Goal: Information Seeking & Learning: Learn about a topic

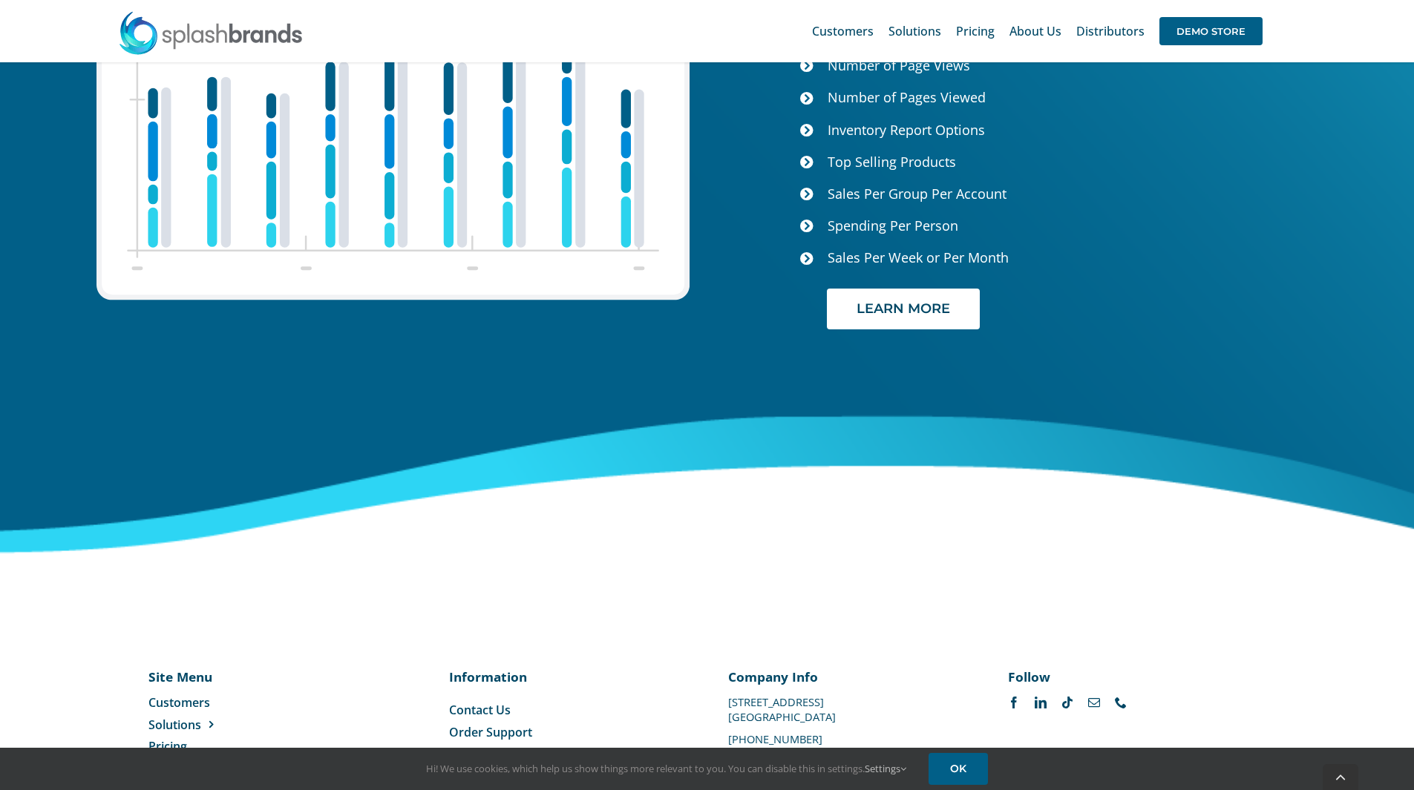
scroll to position [6136, 0]
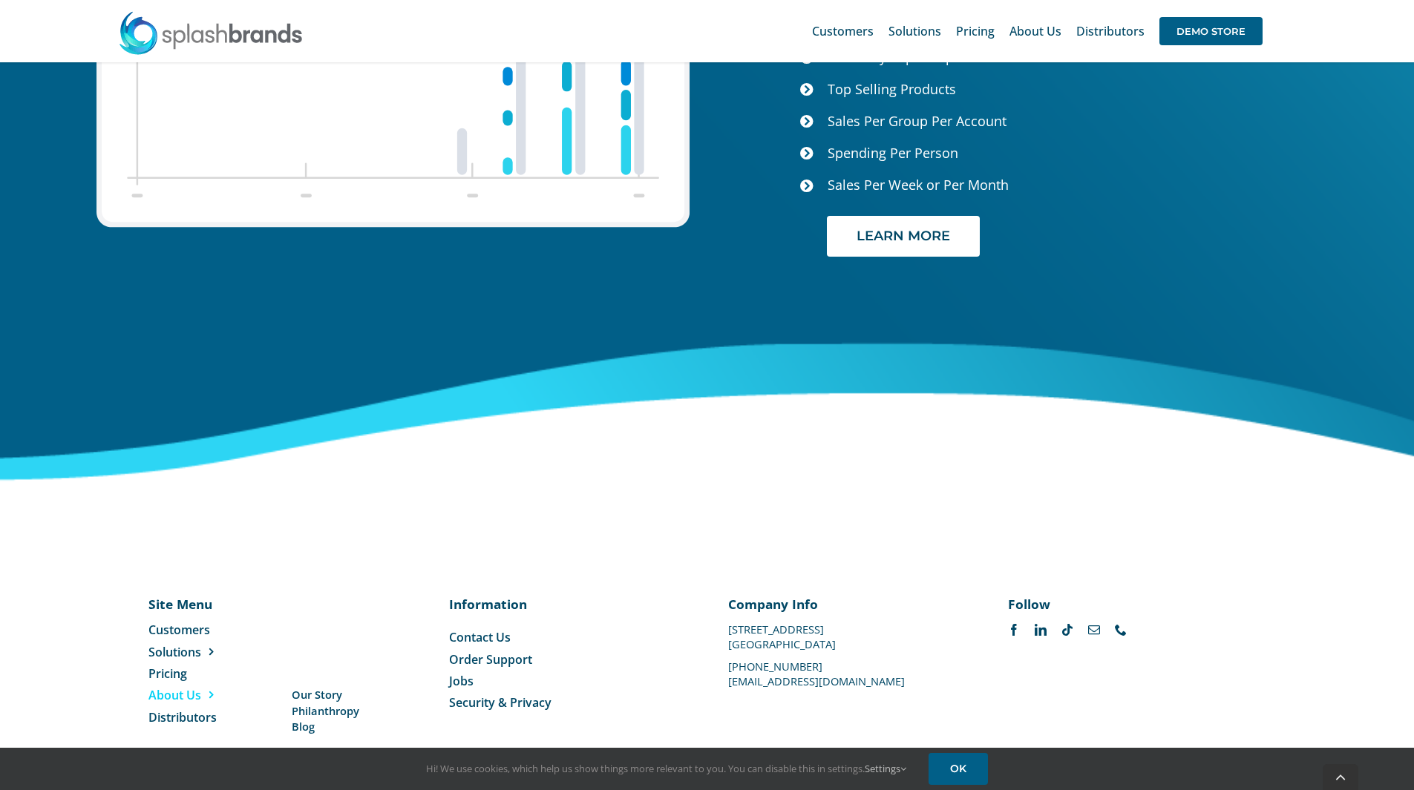
click at [212, 689] on span "Menu" at bounding box center [207, 695] width 13 height 12
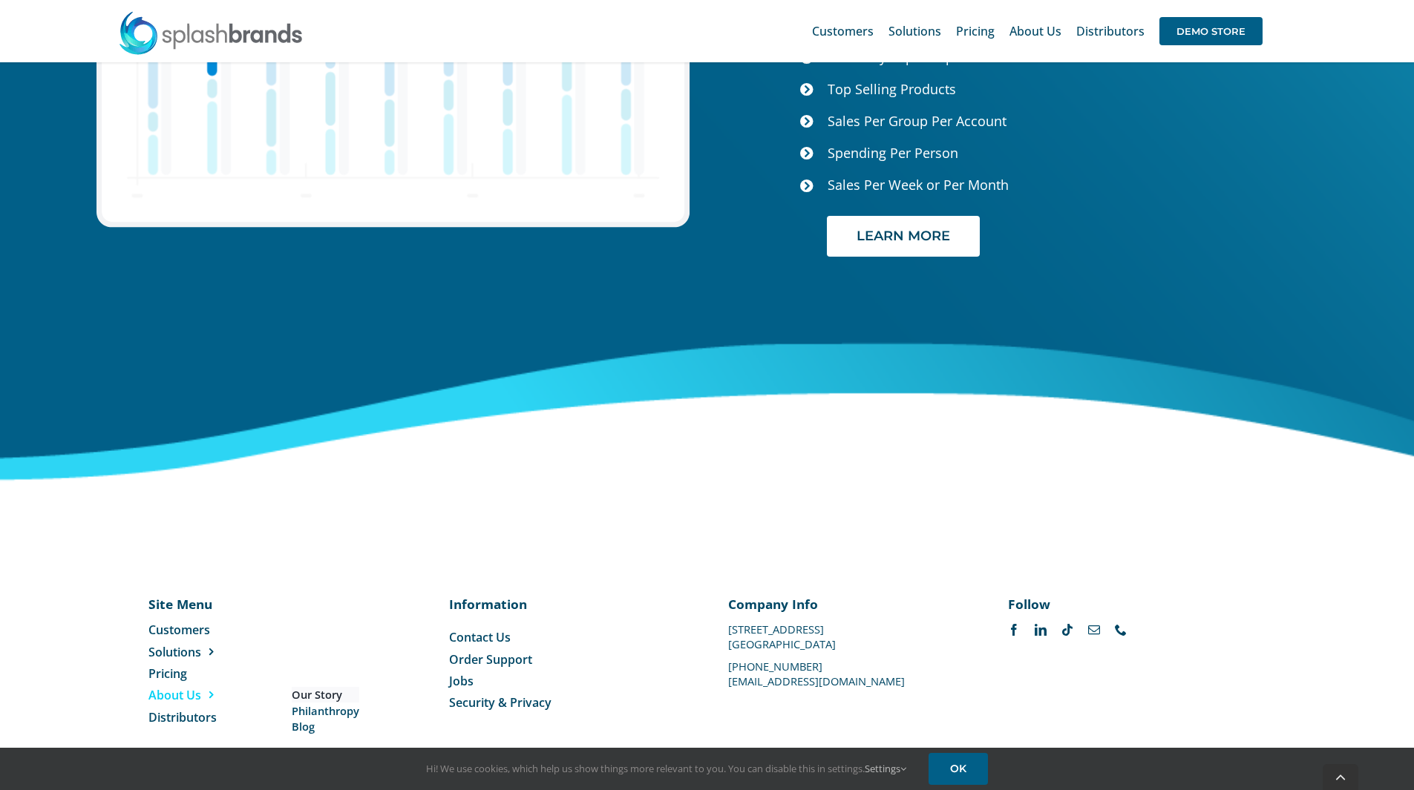
click at [303, 687] on span "Our Story" at bounding box center [317, 695] width 50 height 16
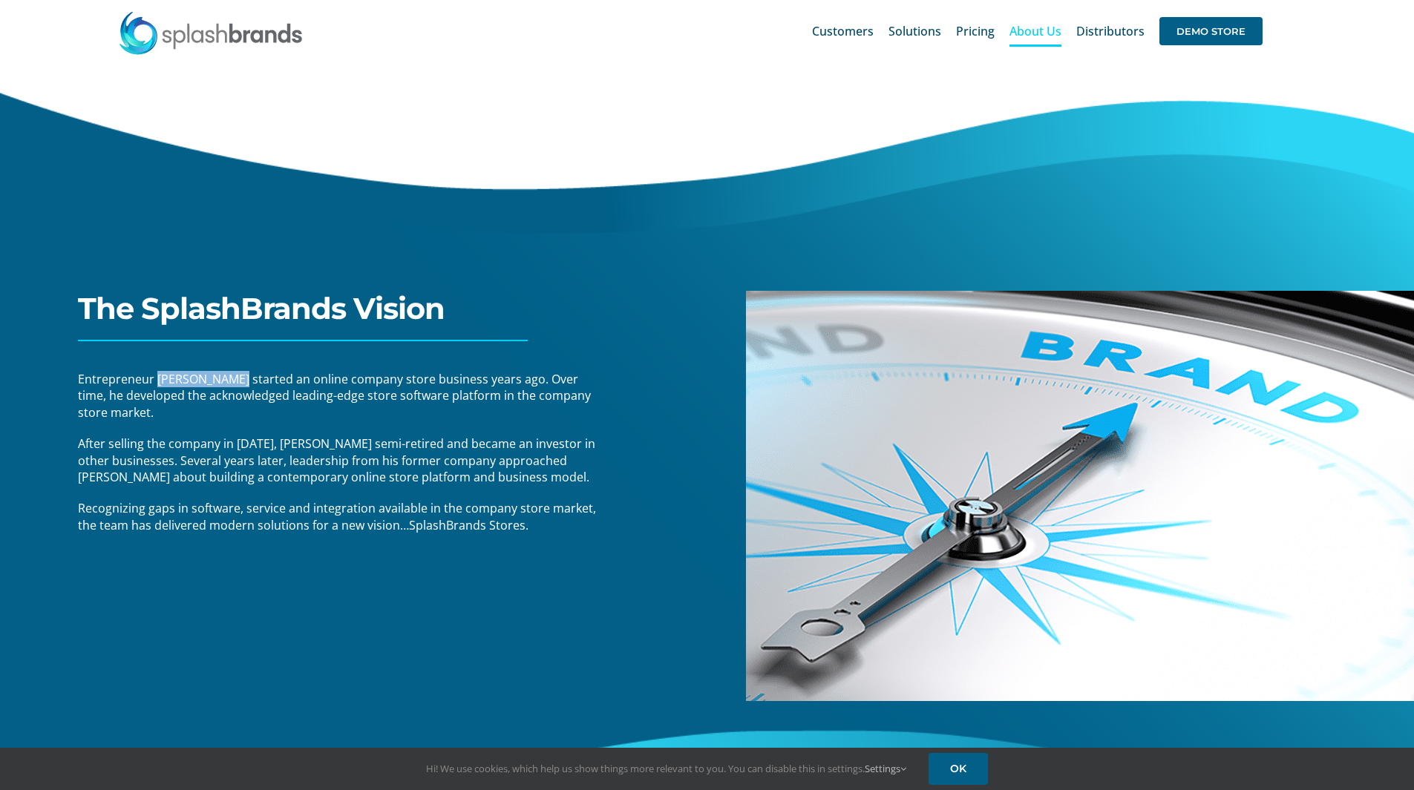
drag, startPoint x: 229, startPoint y: 378, endPoint x: 156, endPoint y: 379, distance: 73.5
click at [156, 379] on span "Entrepreneur Mike Standish started an online company store business years ago. …" at bounding box center [334, 396] width 513 height 50
copy span "Mike Standish"
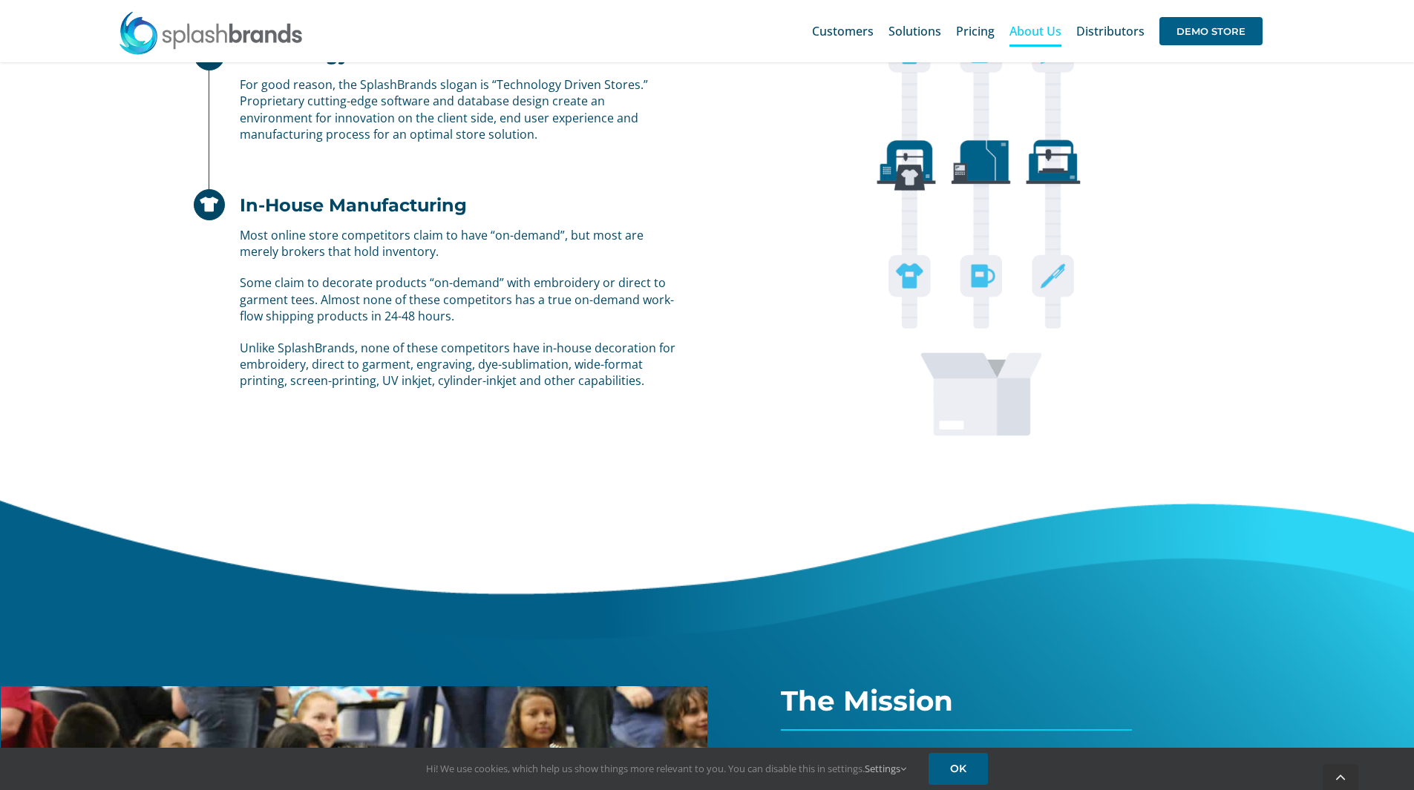
scroll to position [1484, 0]
